Goal: Information Seeking & Learning: Learn about a topic

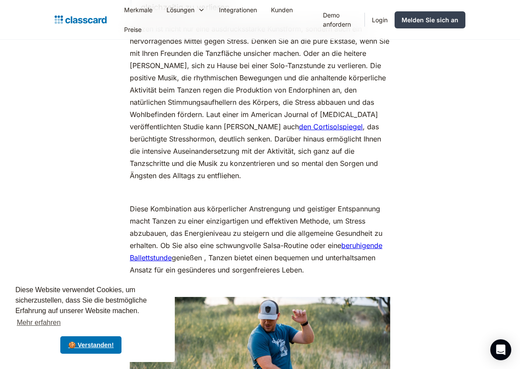
scroll to position [1369, 0]
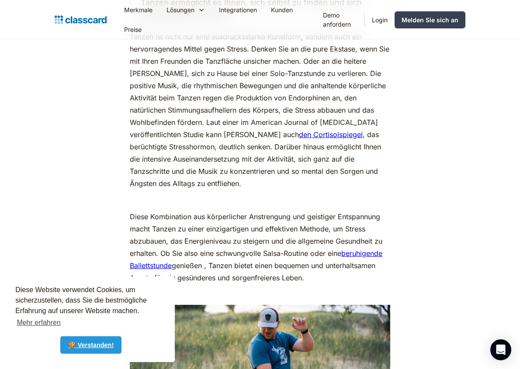
click at [89, 347] on font "🍪 Verstanden!" at bounding box center [90, 345] width 45 height 7
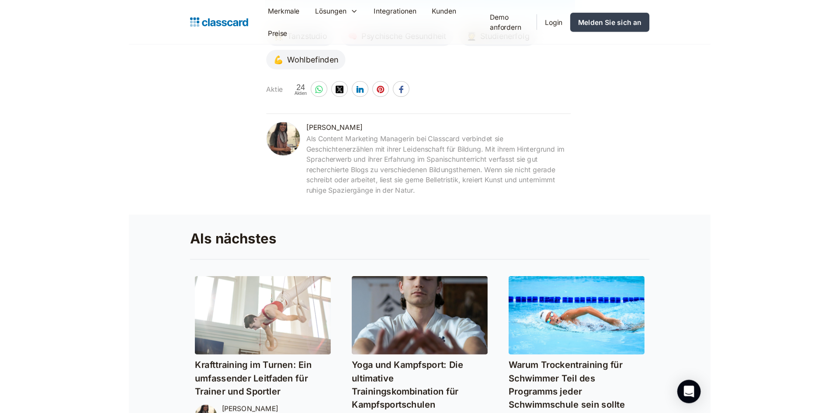
scroll to position [4328, 0]
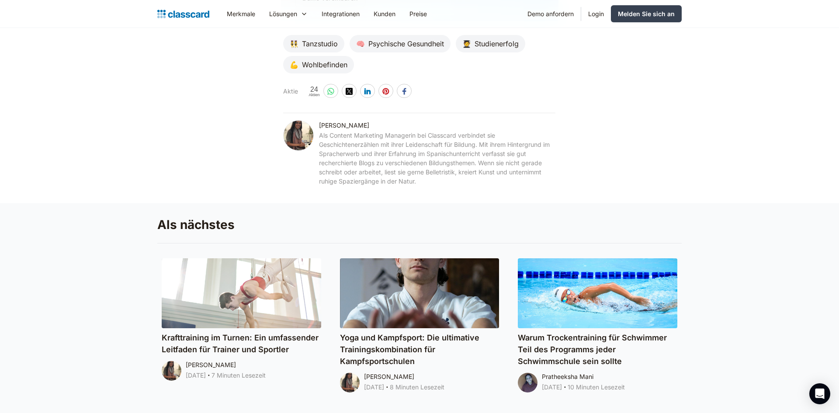
click at [494, 137] on font "Als Content Marketing Managerin bei Classcard verbindet sie Geschichtenerzählen…" at bounding box center [434, 157] width 231 height 53
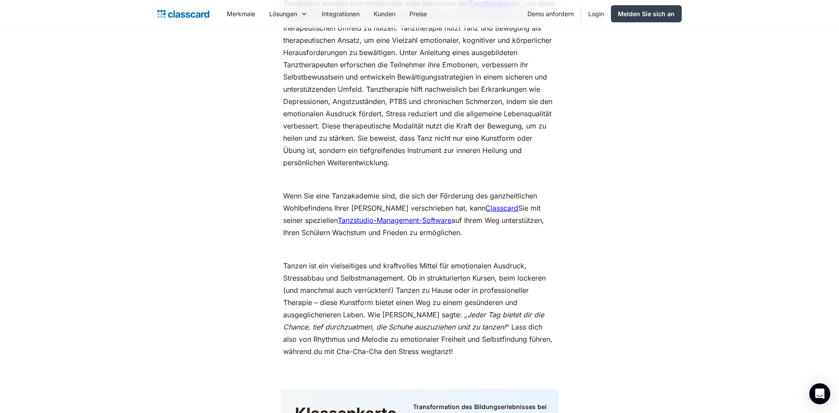
scroll to position [3829, 0]
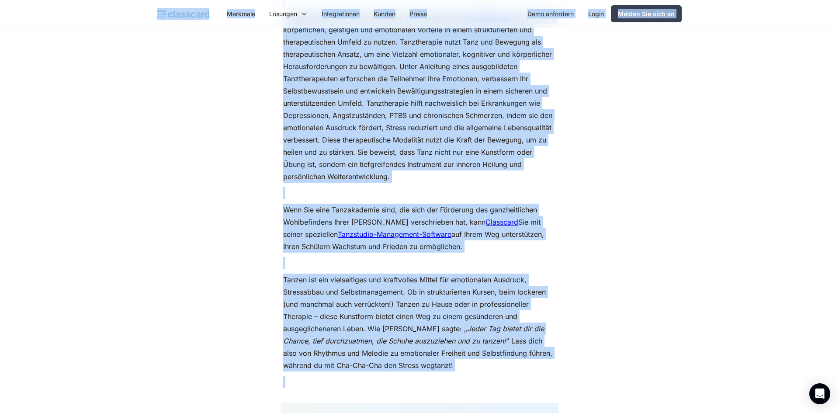
copy body "Merkmale Ressourcen Der Blog Die neuesten Branchennachrichten, Updates und Info…"
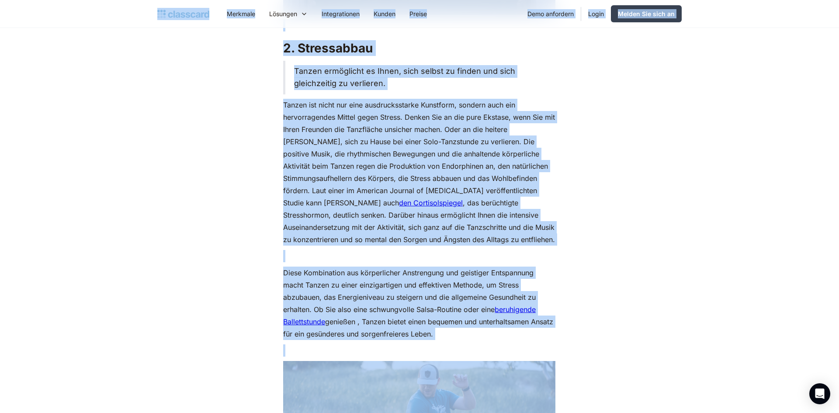
scroll to position [1285, 0]
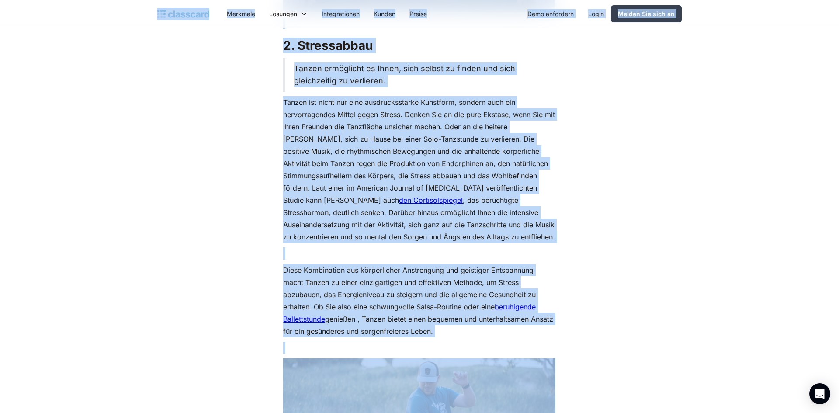
click at [460, 126] on font "Tanzen ist nicht nur eine ausdrucksstarke Kunstform, sondern auch ein hervorrag…" at bounding box center [419, 151] width 272 height 107
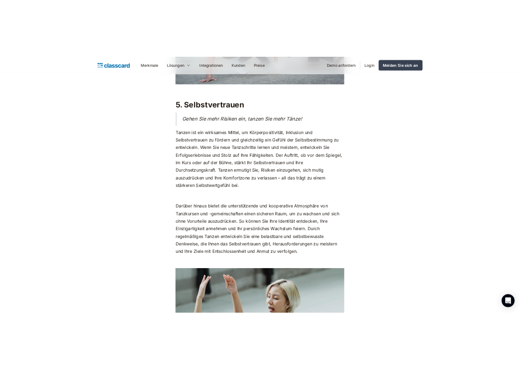
scroll to position [2740, 0]
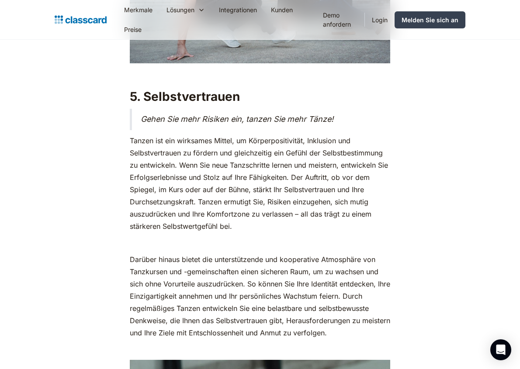
click at [174, 180] on font "Tanzen ist ein wirksames Mittel, um Körperpositivität, Inklusion und Selbstvert…" at bounding box center [259, 183] width 258 height 94
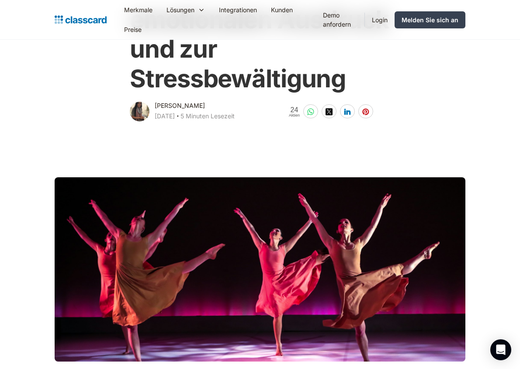
scroll to position [0, 0]
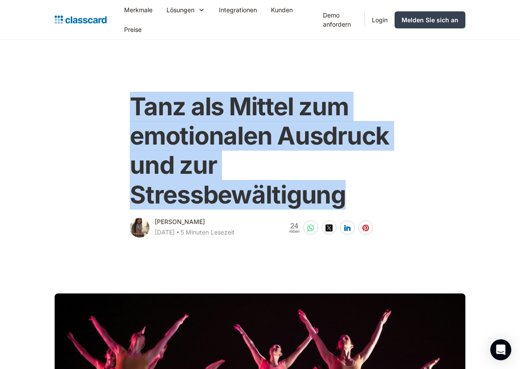
drag, startPoint x: 355, startPoint y: 200, endPoint x: 135, endPoint y: 100, distance: 241.2
click at [135, 100] on h1 "Tanz als Mittel zum emotionalen Ausdruck und zur Stressbewältigung" at bounding box center [260, 150] width 260 height 117
copy font "Tanz als Mittel zum emotionalen Ausdruck und zur Stressbewältigung"
